Goal: Find specific page/section: Find specific page/section

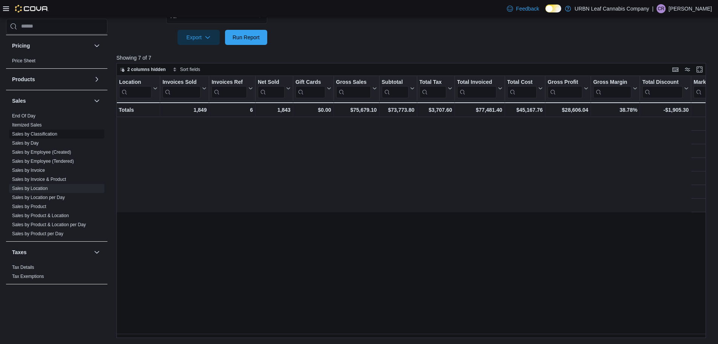
scroll to position [0, 706]
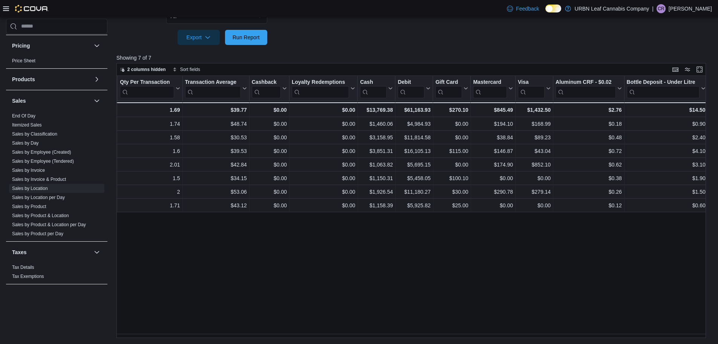
click at [172, 264] on div "Location Click to view column header actions Invoices Sold Click to view column…" at bounding box center [414, 207] width 595 height 262
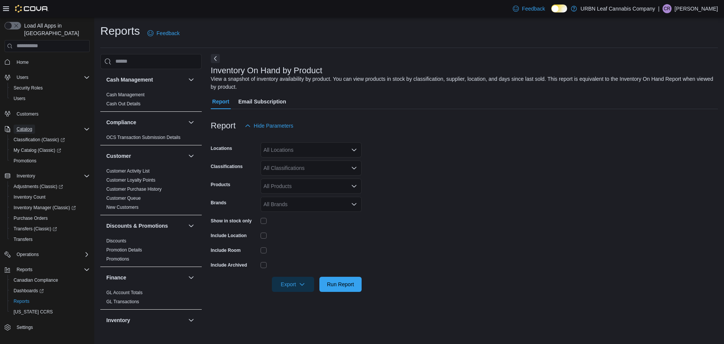
click at [28, 126] on span "Catalog" at bounding box center [24, 129] width 15 height 6
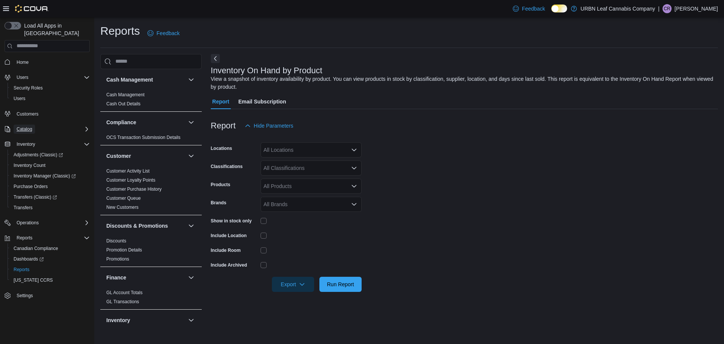
click at [26, 126] on span "Catalog" at bounding box center [24, 129] width 15 height 6
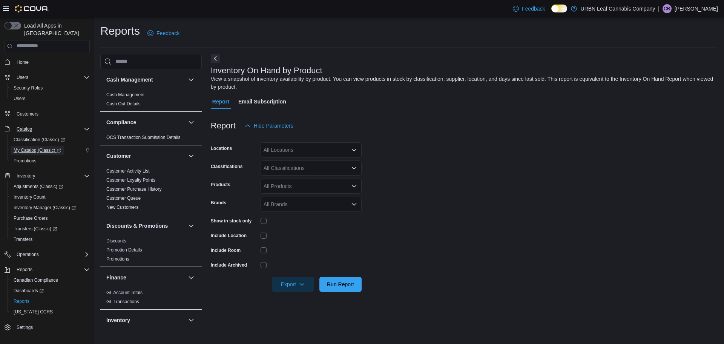
click at [32, 147] on span "My Catalog (Classic)" at bounding box center [38, 150] width 48 height 6
